Goal: Check status: Check status

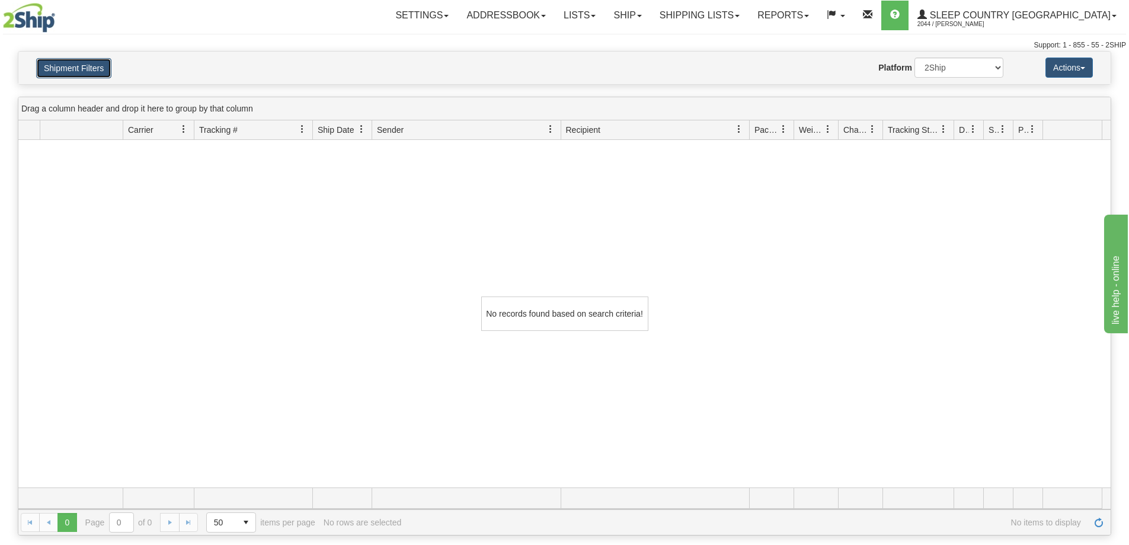
click at [78, 67] on button "Shipment Filters" at bounding box center [73, 68] width 75 height 20
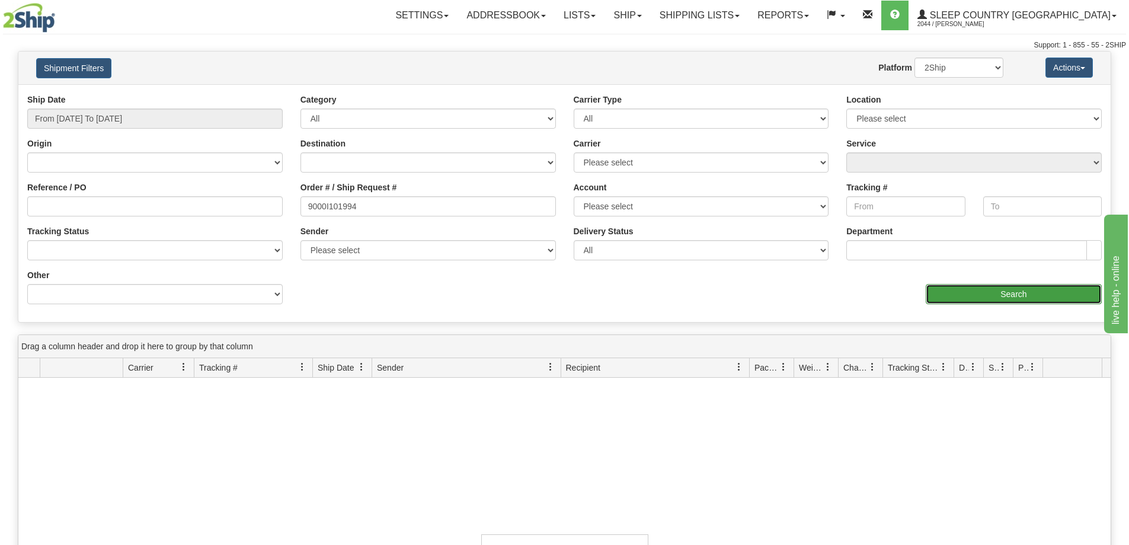
click at [984, 292] on input "Search" at bounding box center [1014, 294] width 176 height 20
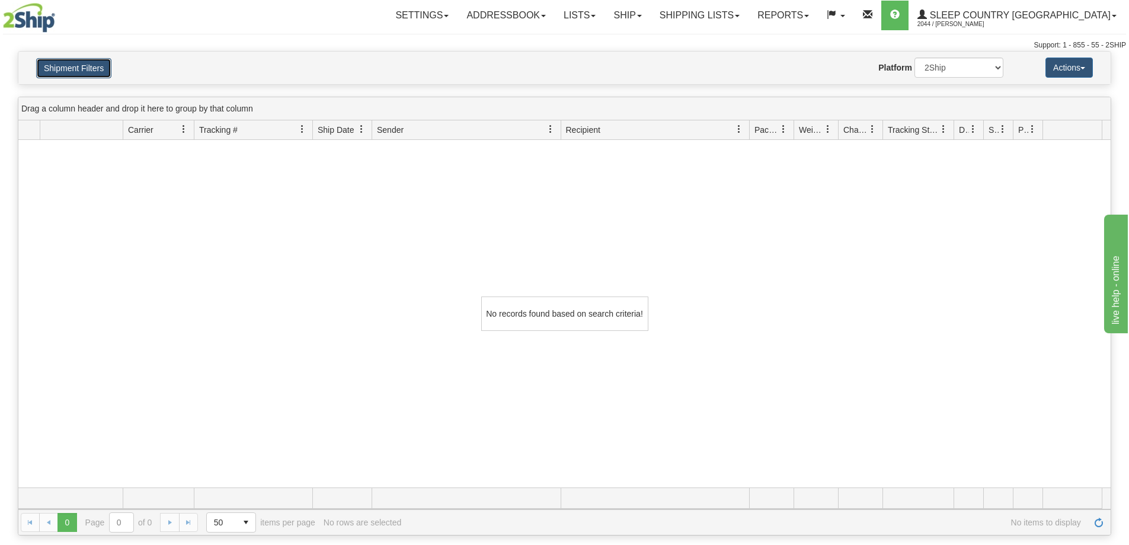
click at [107, 70] on button "Shipment Filters" at bounding box center [73, 68] width 75 height 20
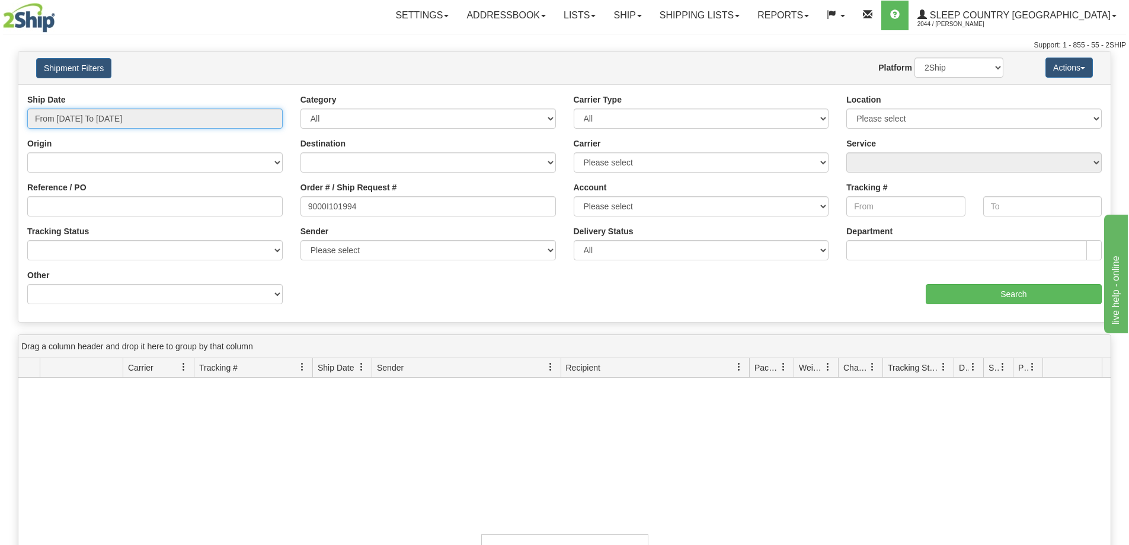
click at [212, 120] on input "From [DATE] To [DATE]" at bounding box center [155, 118] width 256 height 20
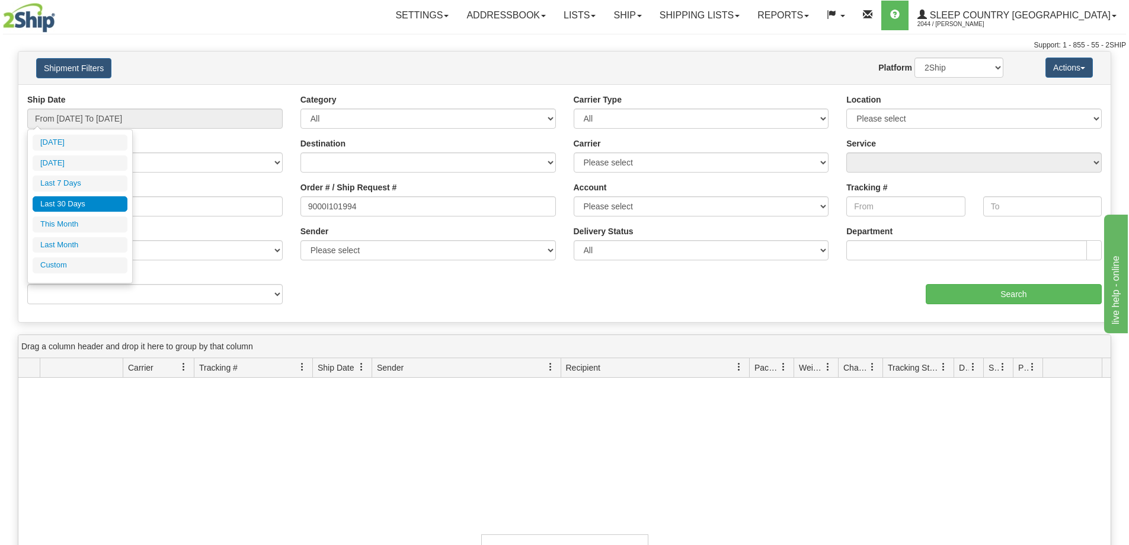
click at [107, 200] on li "Last 30 Days" at bounding box center [80, 204] width 95 height 16
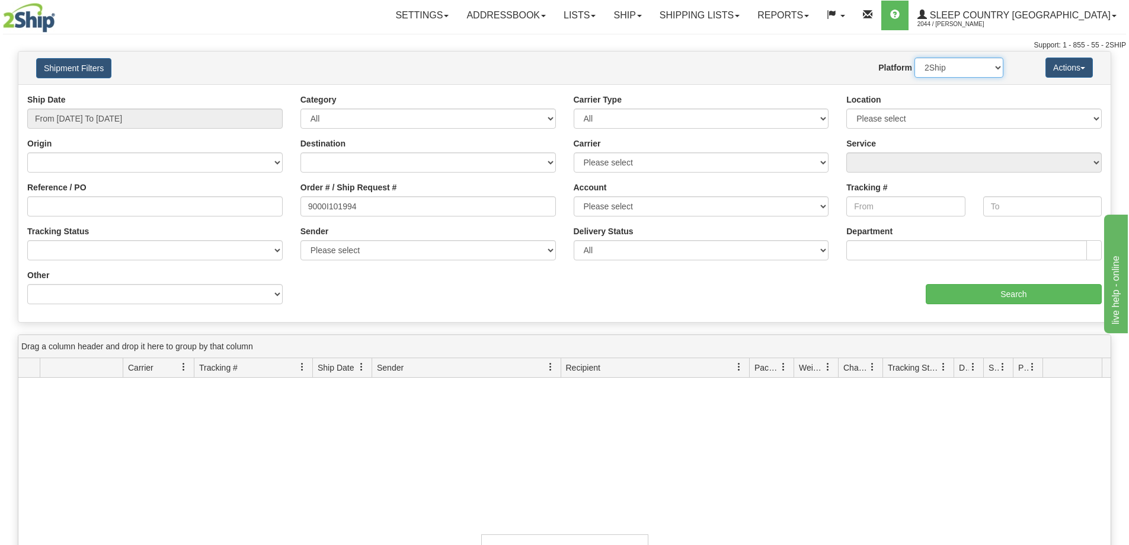
click at [974, 69] on select "2Ship Imported" at bounding box center [959, 68] width 89 height 20
click at [915, 58] on select "2Ship Imported" at bounding box center [959, 68] width 89 height 20
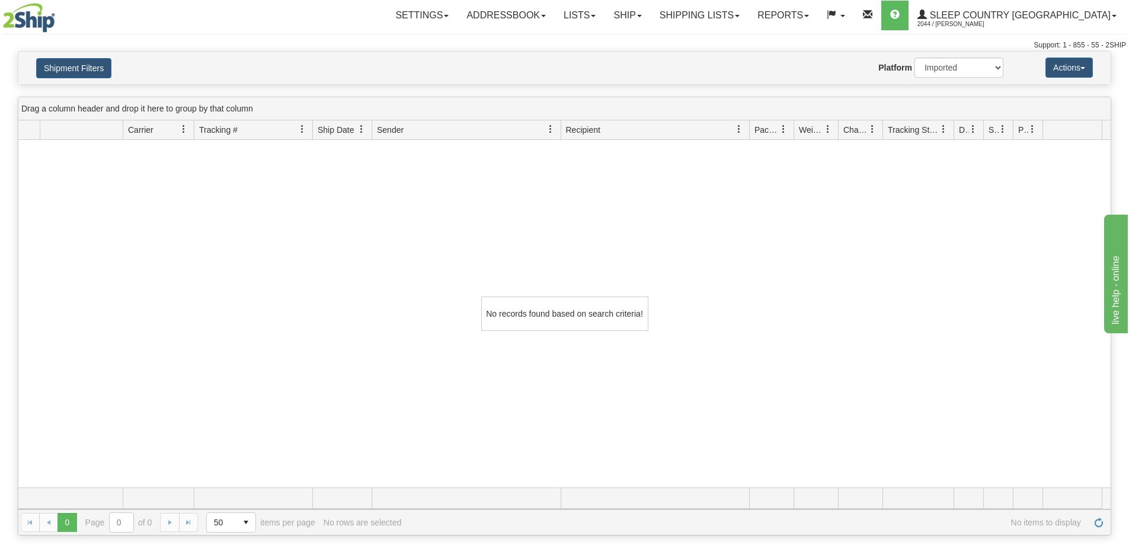
click at [50, 79] on div "Shipment Filters Website Agent Nothing selected Client User Platform 2Ship Impo…" at bounding box center [564, 68] width 1093 height 33
click at [56, 74] on button "Shipment Filters" at bounding box center [73, 68] width 75 height 20
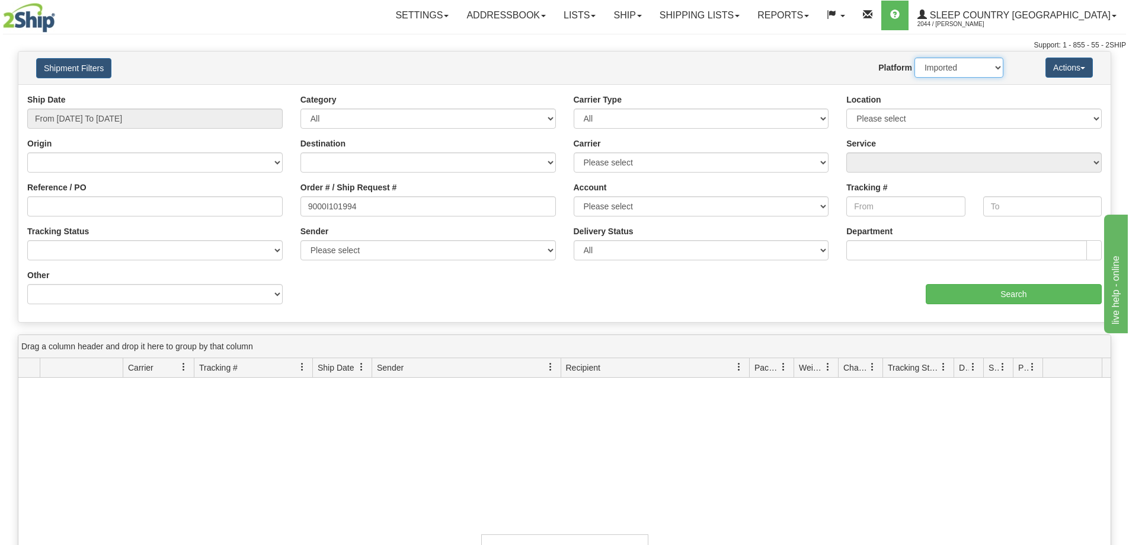
click at [966, 62] on select "2Ship Imported" at bounding box center [959, 68] width 89 height 20
select select "0"
click at [915, 58] on select "2Ship Imported" at bounding box center [959, 68] width 89 height 20
